Goal: Transaction & Acquisition: Purchase product/service

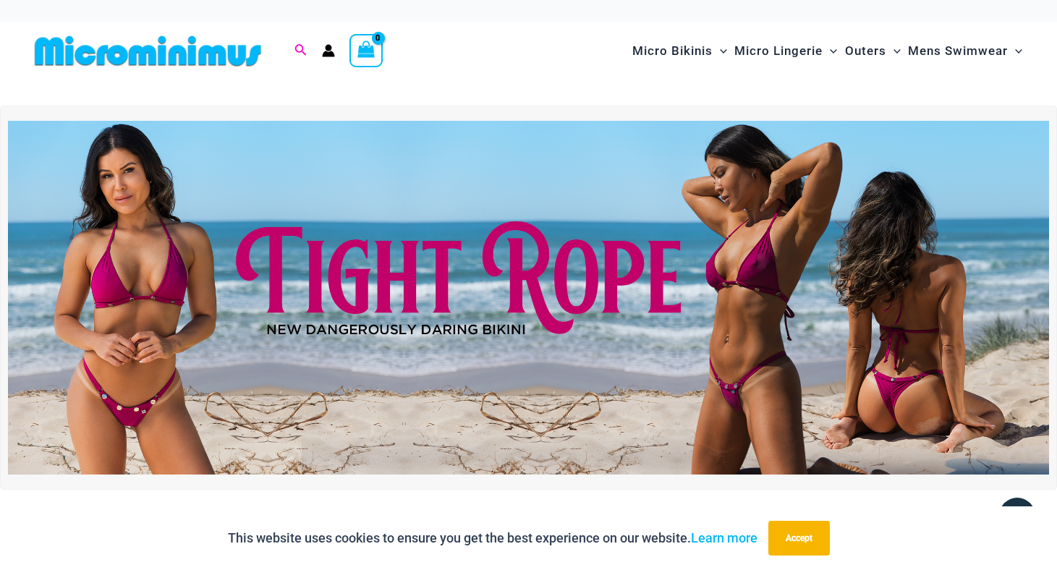
click at [298, 46] on icon "Search icon link" at bounding box center [300, 50] width 12 height 13
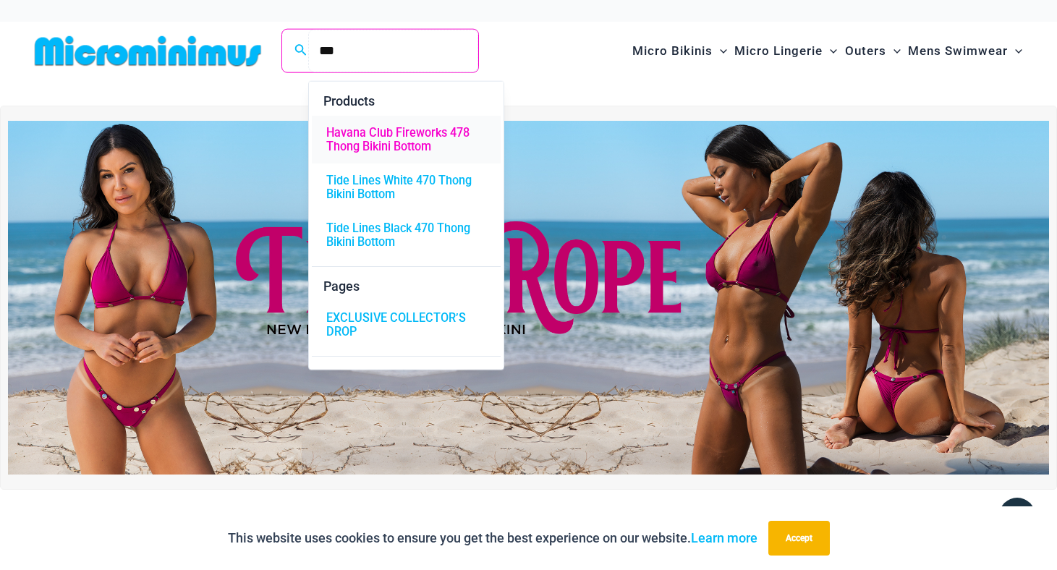
type input "***"
click at [366, 145] on span "Havana Club Fireworks 478 Thong Bikini Bottom" at bounding box center [406, 140] width 160 height 27
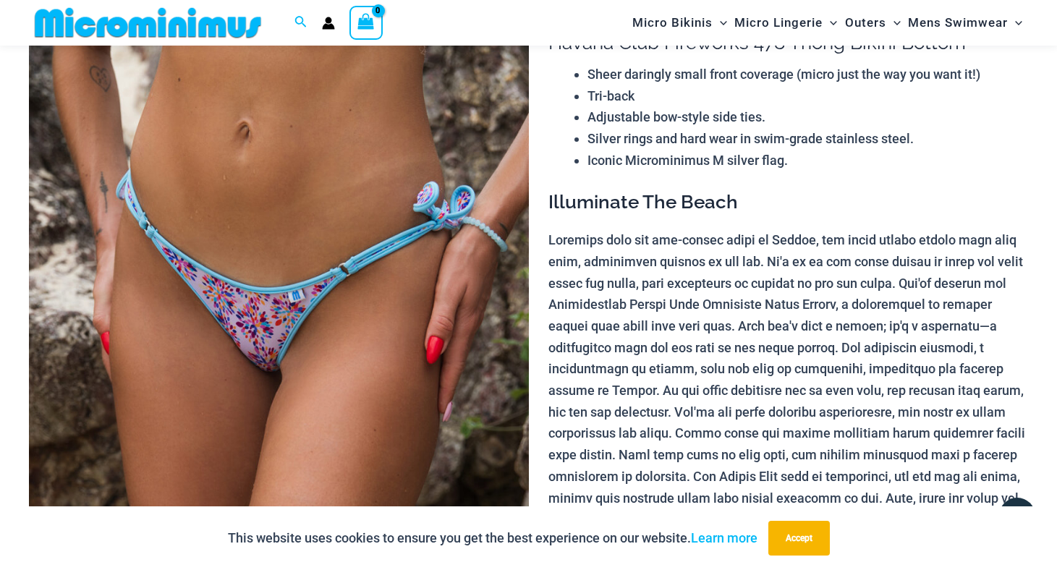
scroll to position [61, 0]
